Goal: Entertainment & Leisure: Browse casually

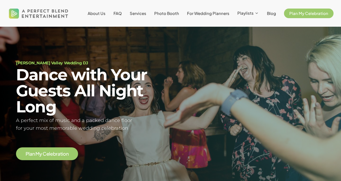
scroll to position [12, 0]
click at [65, 155] on span "o" at bounding box center [64, 153] width 3 height 5
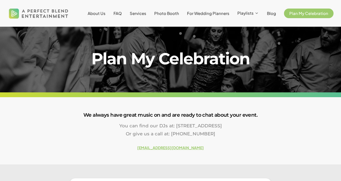
drag, startPoint x: 208, startPoint y: 148, endPoint x: 136, endPoint y: 147, distance: 72.5
click at [136, 147] on h6 "[EMAIL_ADDRESS][DOMAIN_NAME]" at bounding box center [170, 147] width 341 height 6
copy strong "[EMAIL_ADDRESS][DOMAIN_NAME]"
click at [146, 14] on span "Services" at bounding box center [138, 13] width 17 height 5
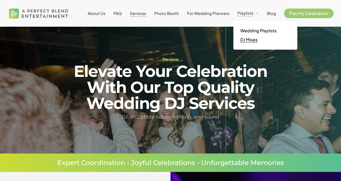
click at [249, 43] on link "DJ Mixes" at bounding box center [265, 39] width 53 height 9
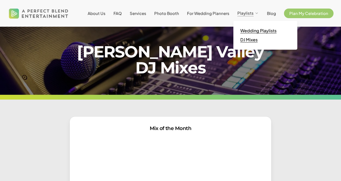
click at [253, 27] on link "Wedding Playlists" at bounding box center [265, 30] width 53 height 9
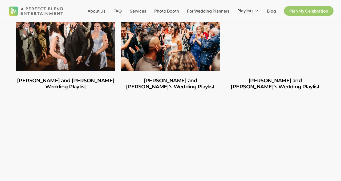
scroll to position [231, 0]
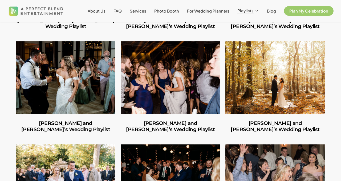
click at [62, 117] on link "Shannon and Joseph’s Wedding Playlist" at bounding box center [65, 125] width 99 height 25
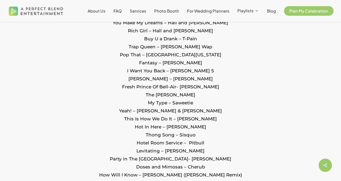
scroll to position [642, 0]
